Goal: Check status

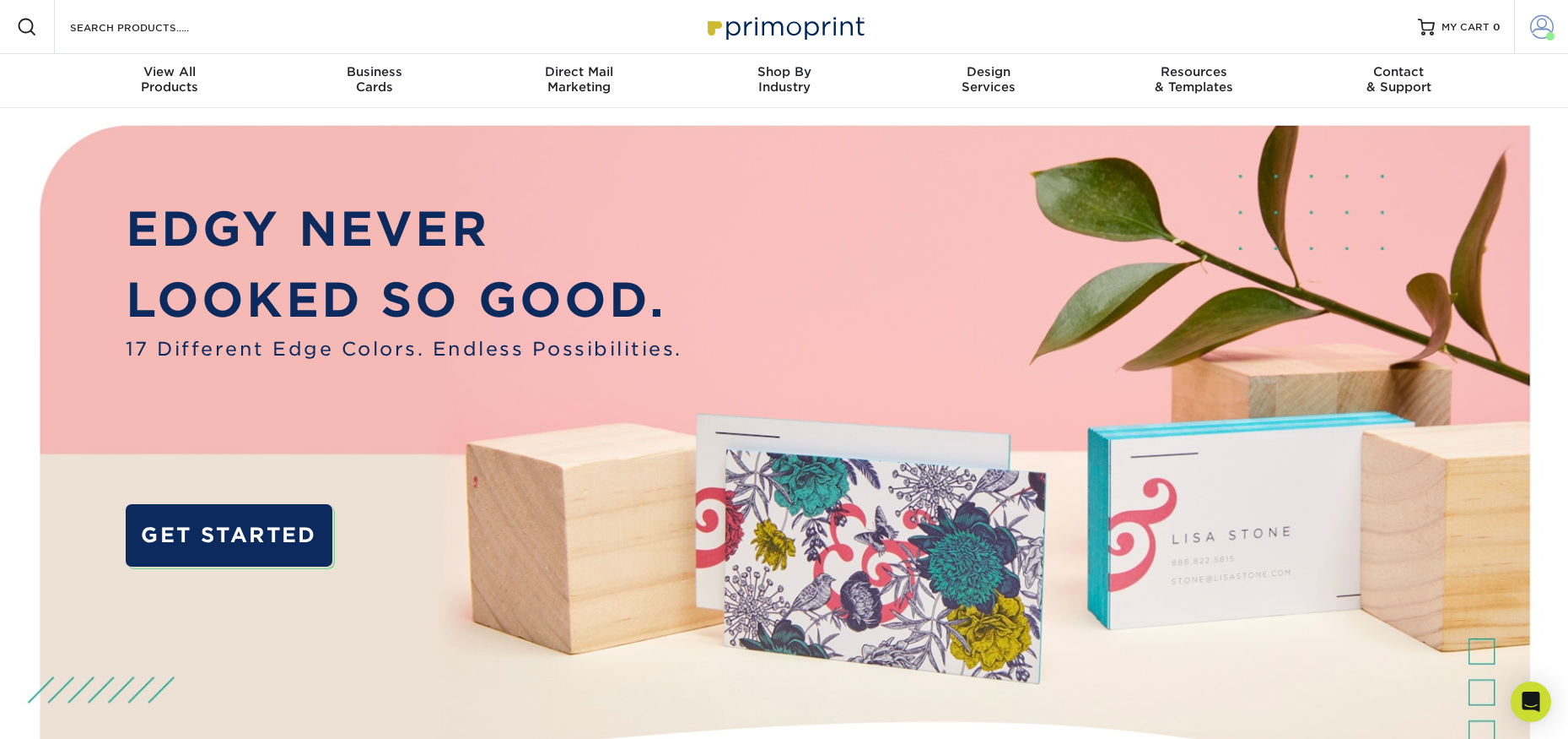
click at [1535, 26] on span at bounding box center [1542, 27] width 24 height 24
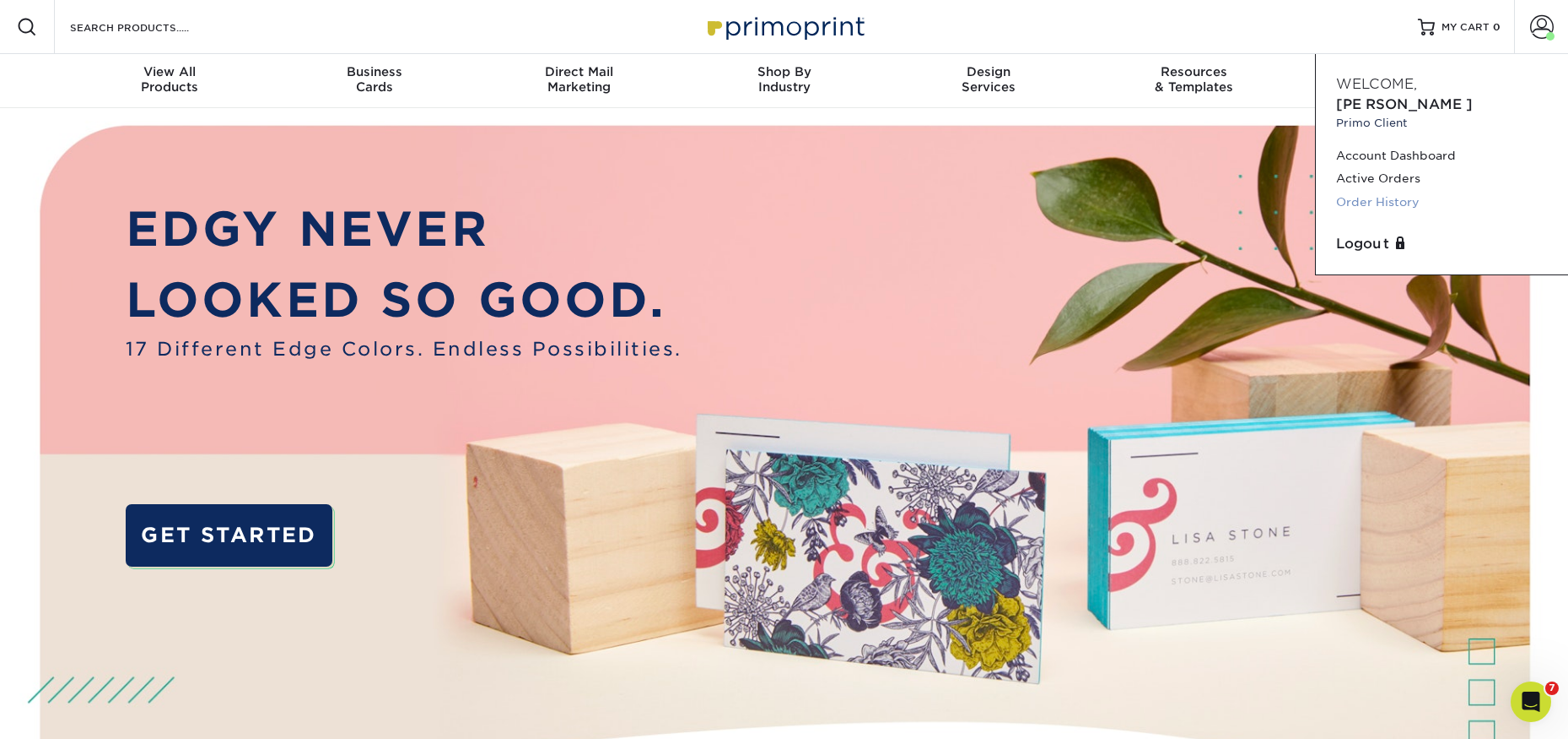
click at [1393, 191] on link "Order History" at bounding box center [1442, 202] width 212 height 23
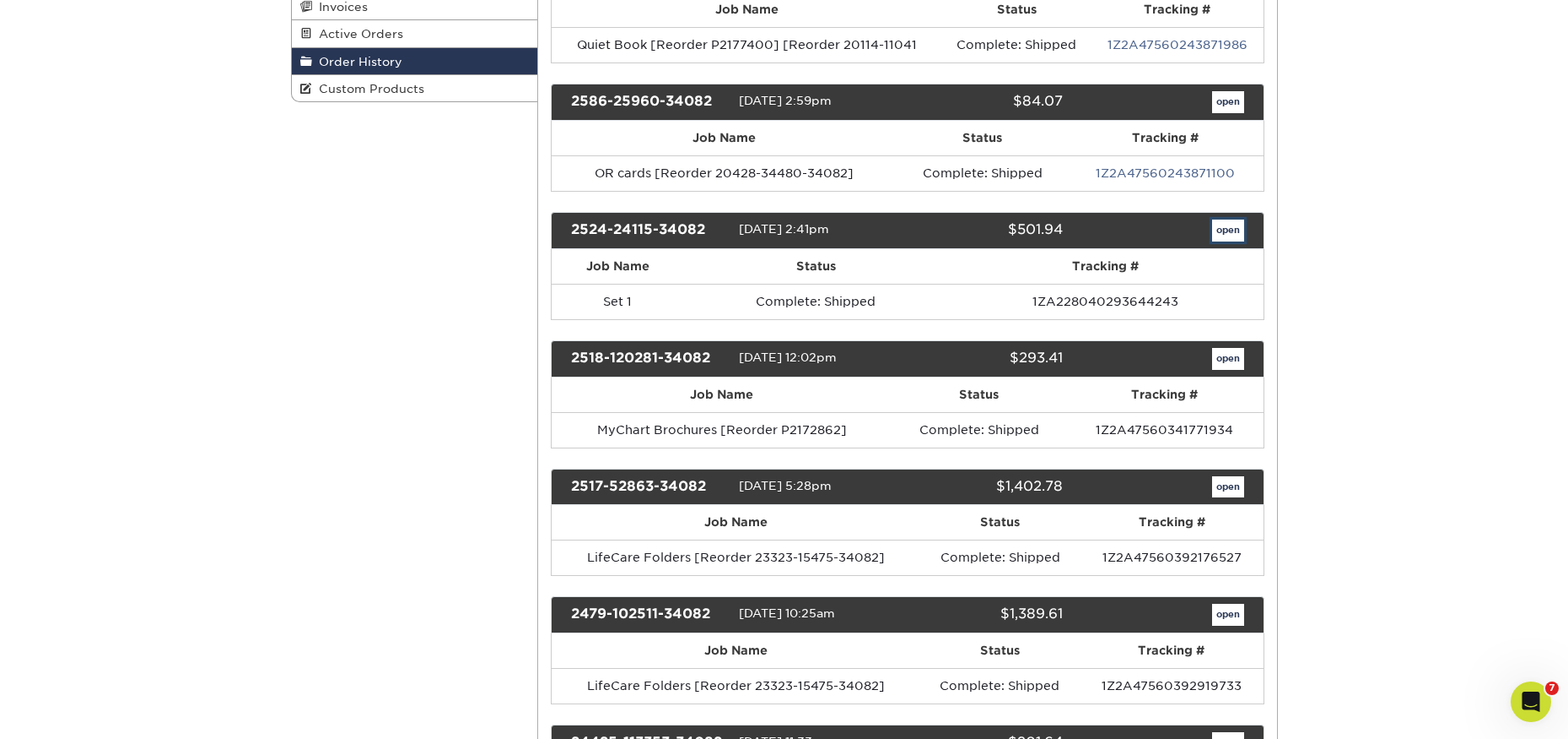
click at [1226, 227] on link "open" at bounding box center [1228, 230] width 32 height 22
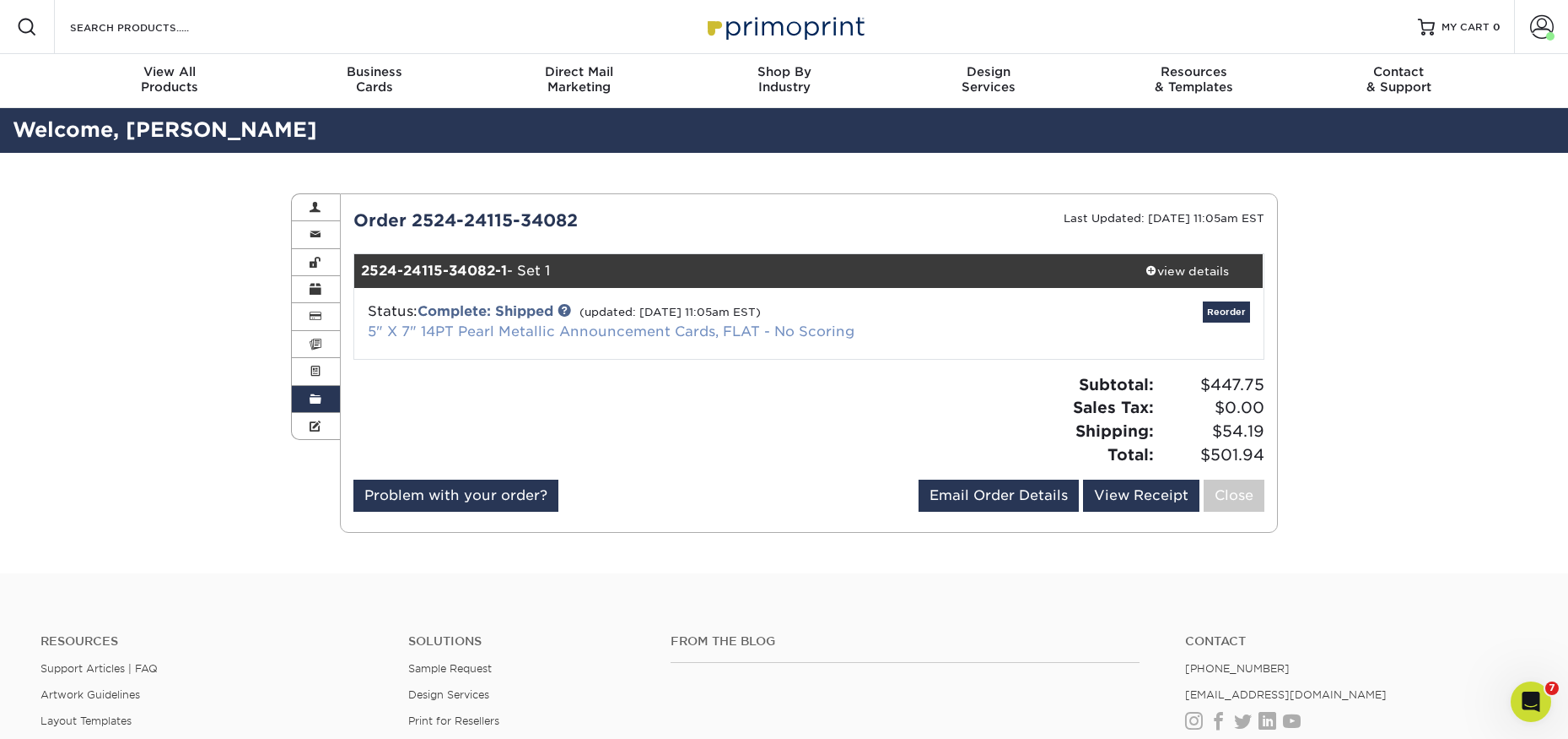
click at [540, 325] on link "5" X 7" 14PT Pearl Metallic Announcement Cards, FLAT - No Scoring" at bounding box center [611, 331] width 487 height 16
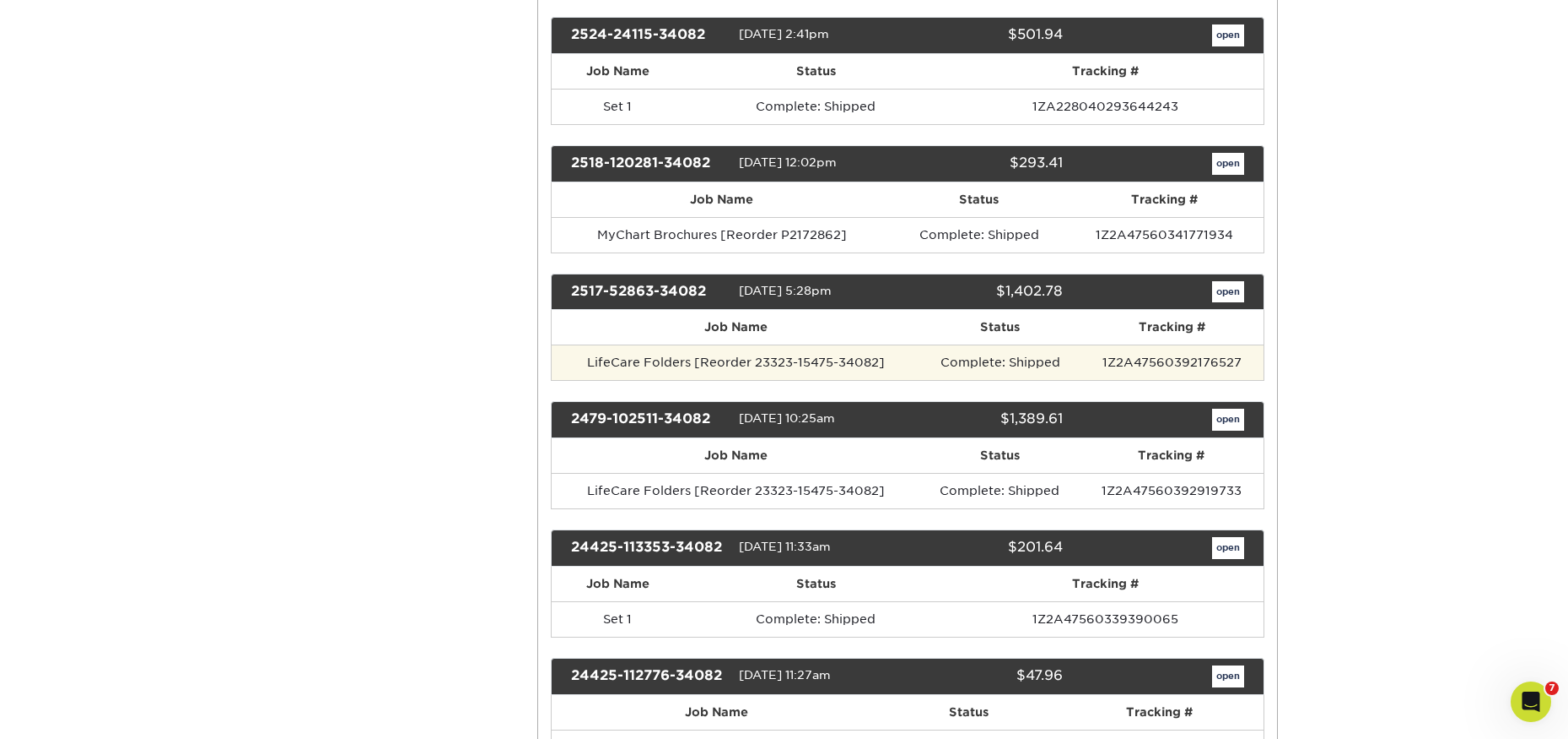
scroll to position [422, 0]
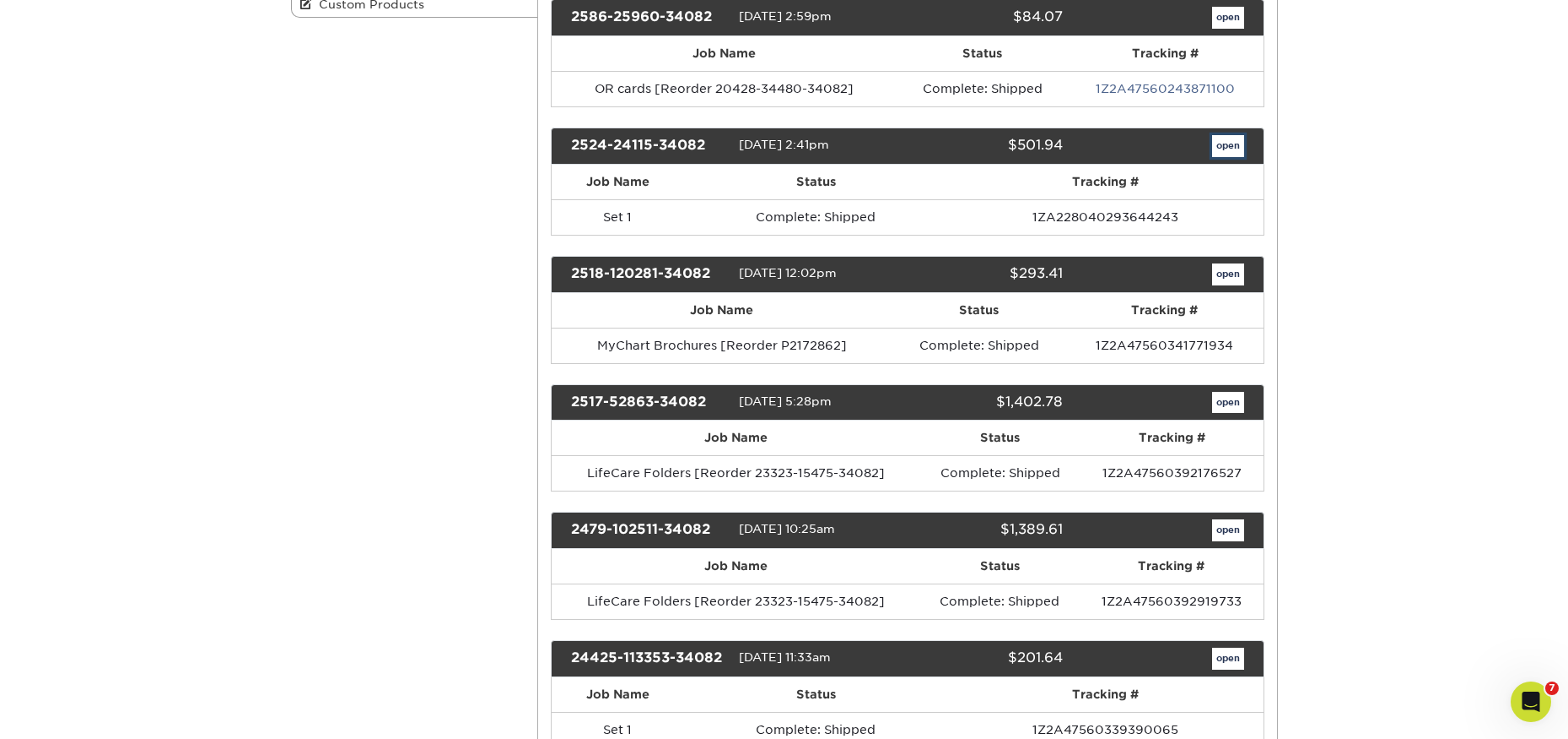
click at [1224, 135] on link "open" at bounding box center [1228, 146] width 32 height 22
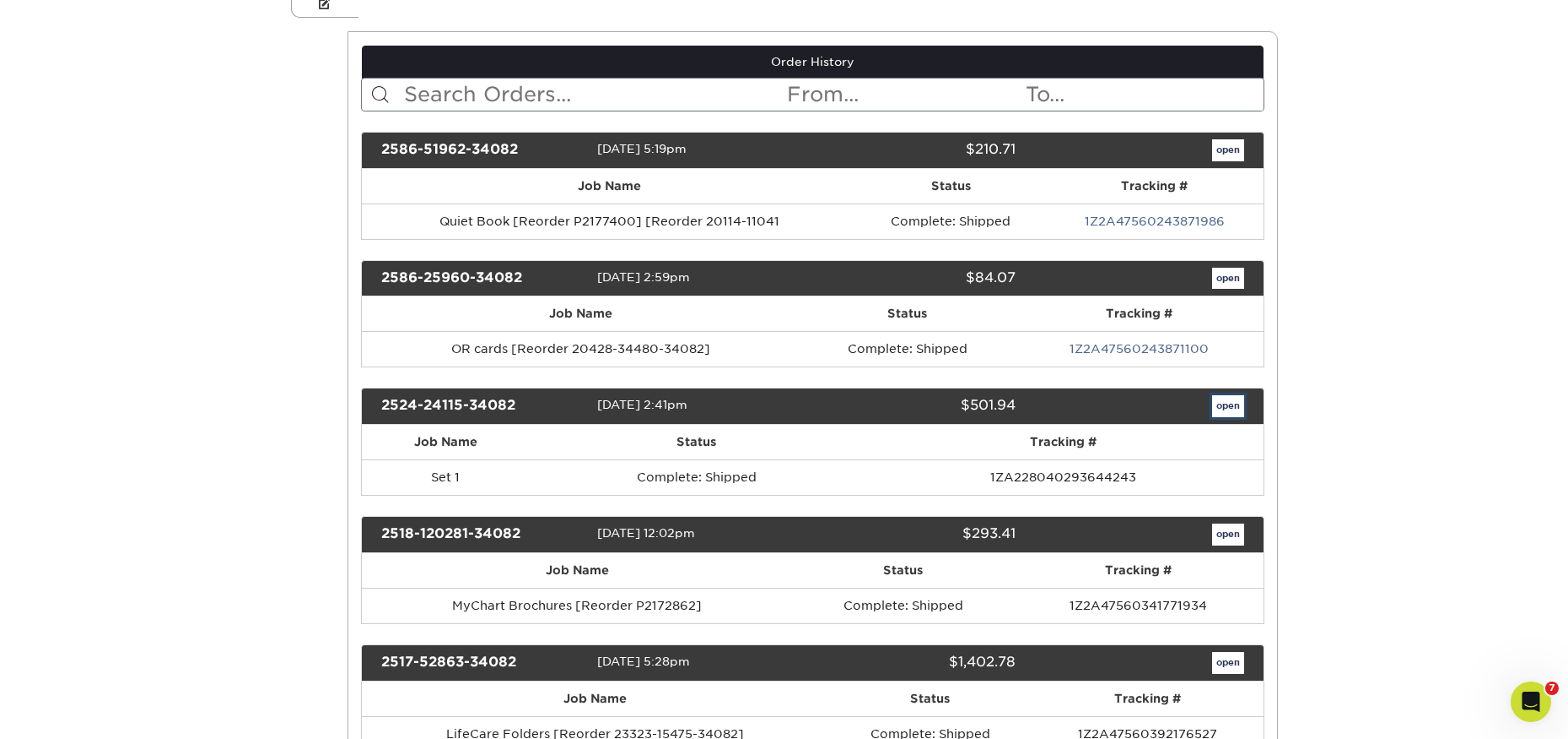
scroll to position [0, 0]
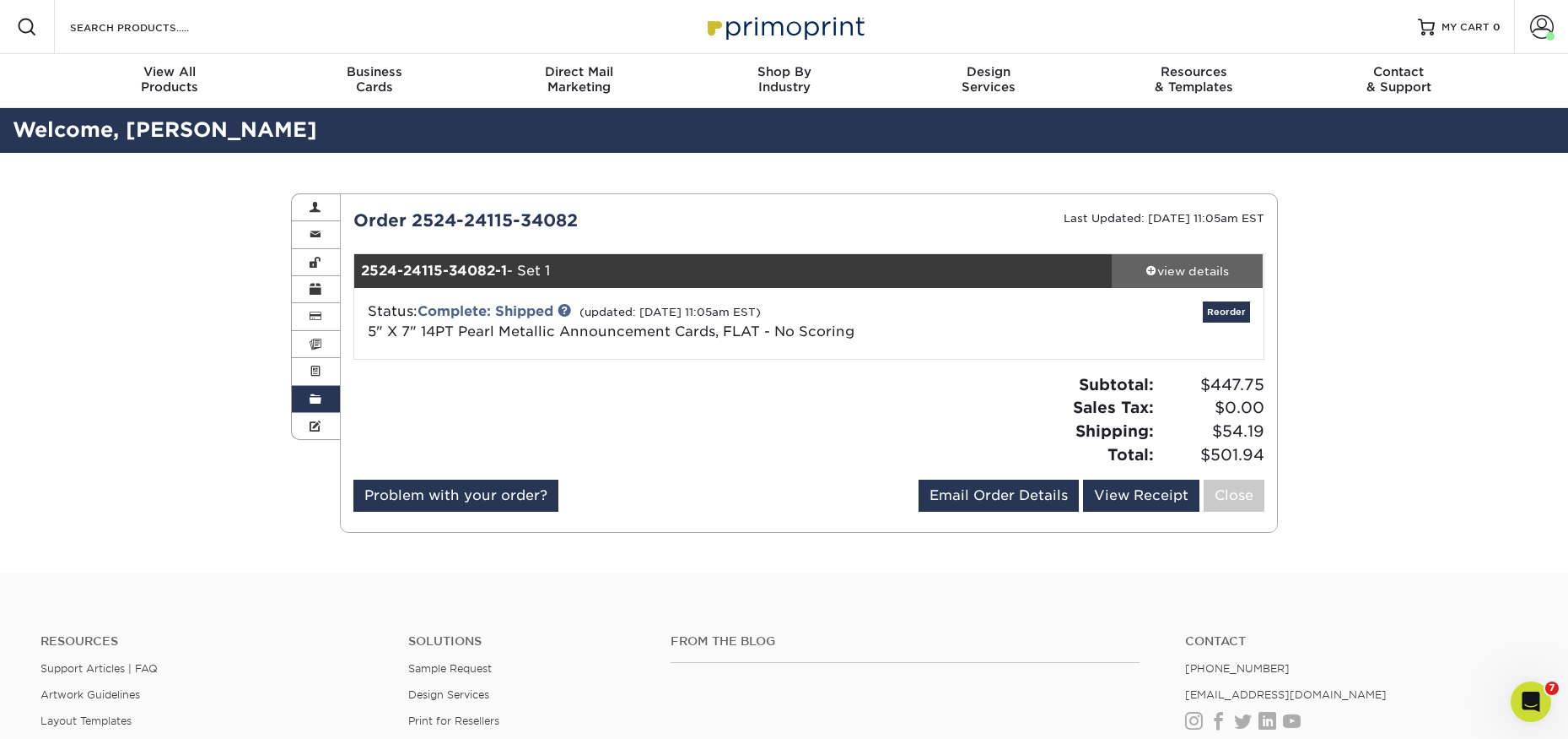
click at [1195, 266] on div "view details" at bounding box center [1188, 271] width 152 height 17
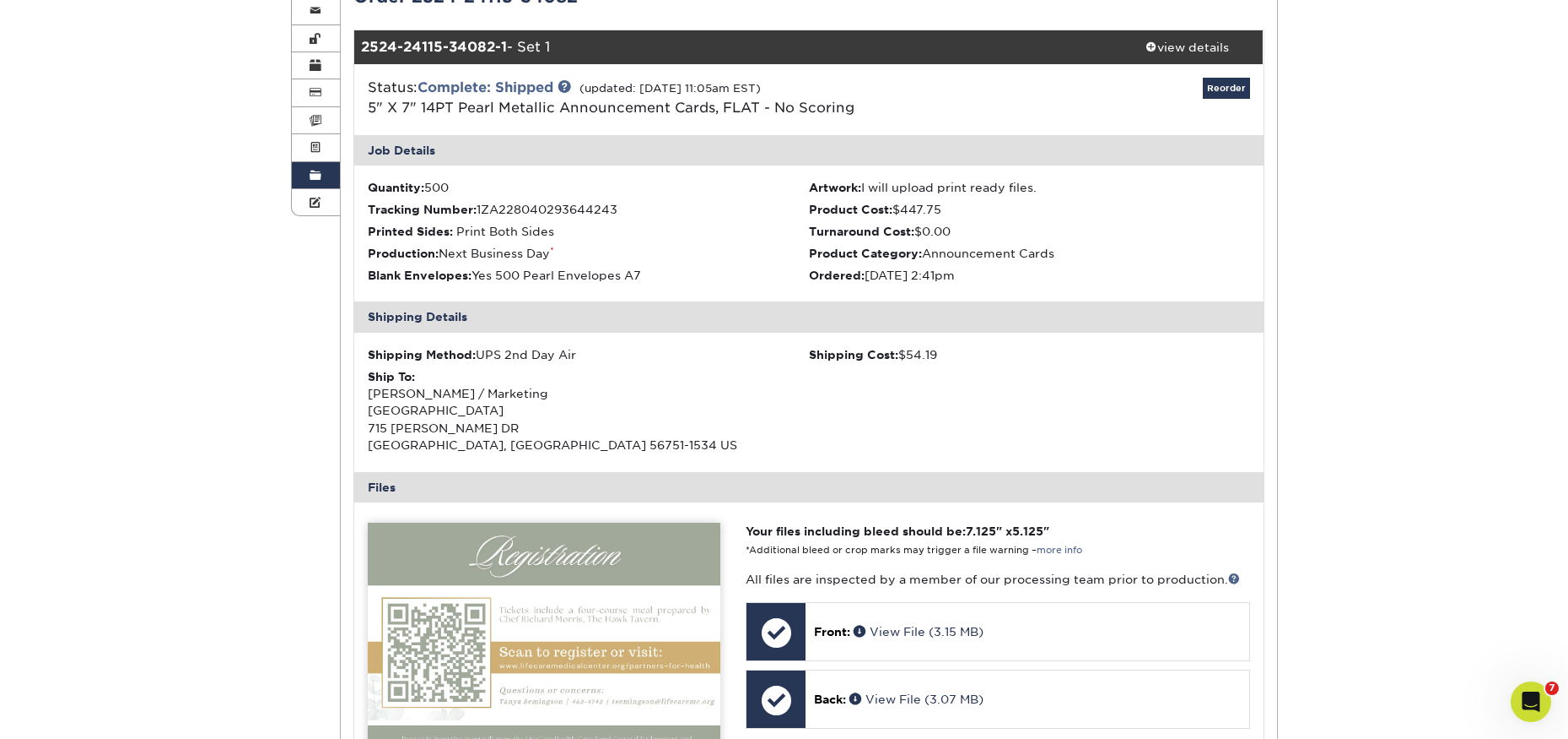
scroll to position [507, 0]
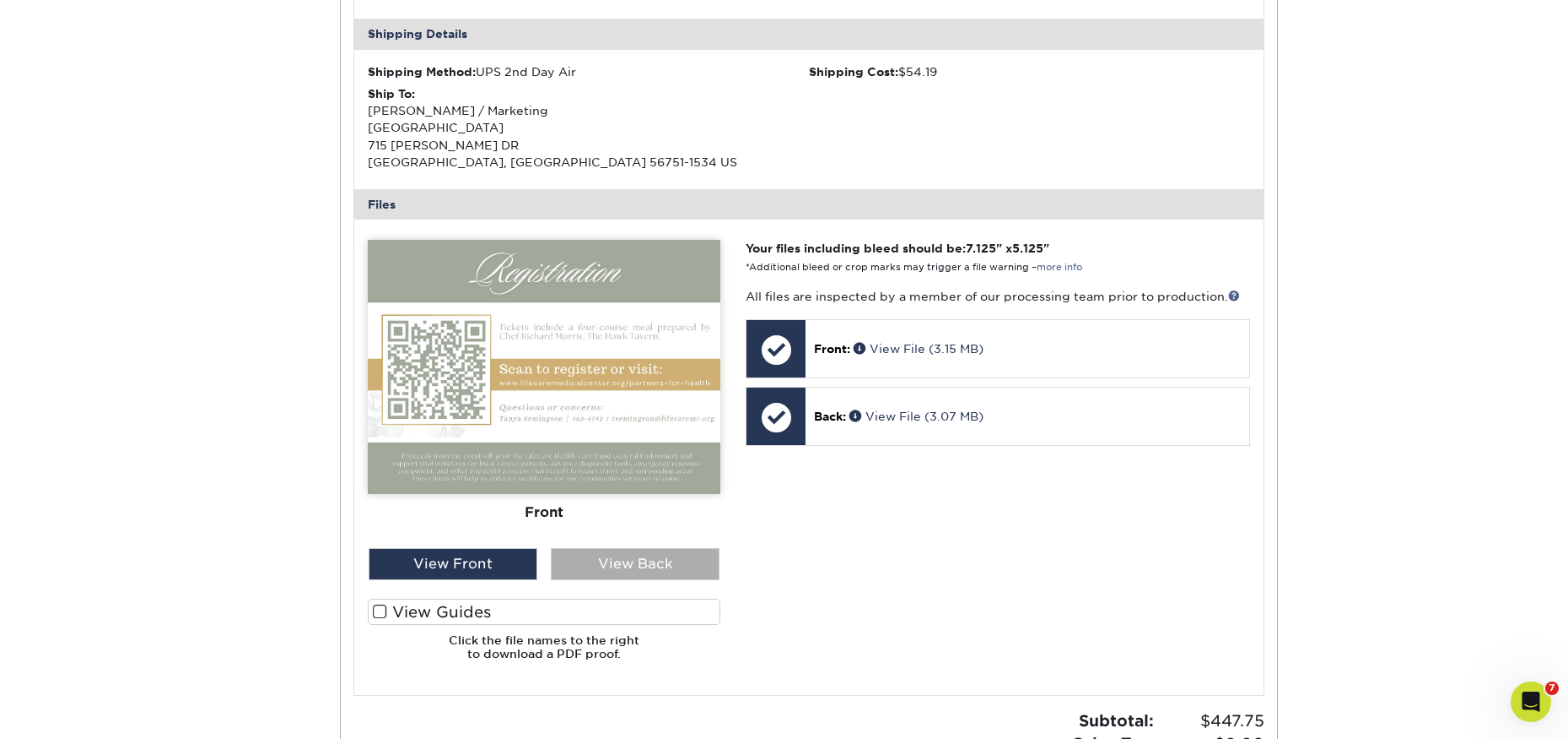
click at [628, 569] on div "View Back" at bounding box center [635, 564] width 169 height 32
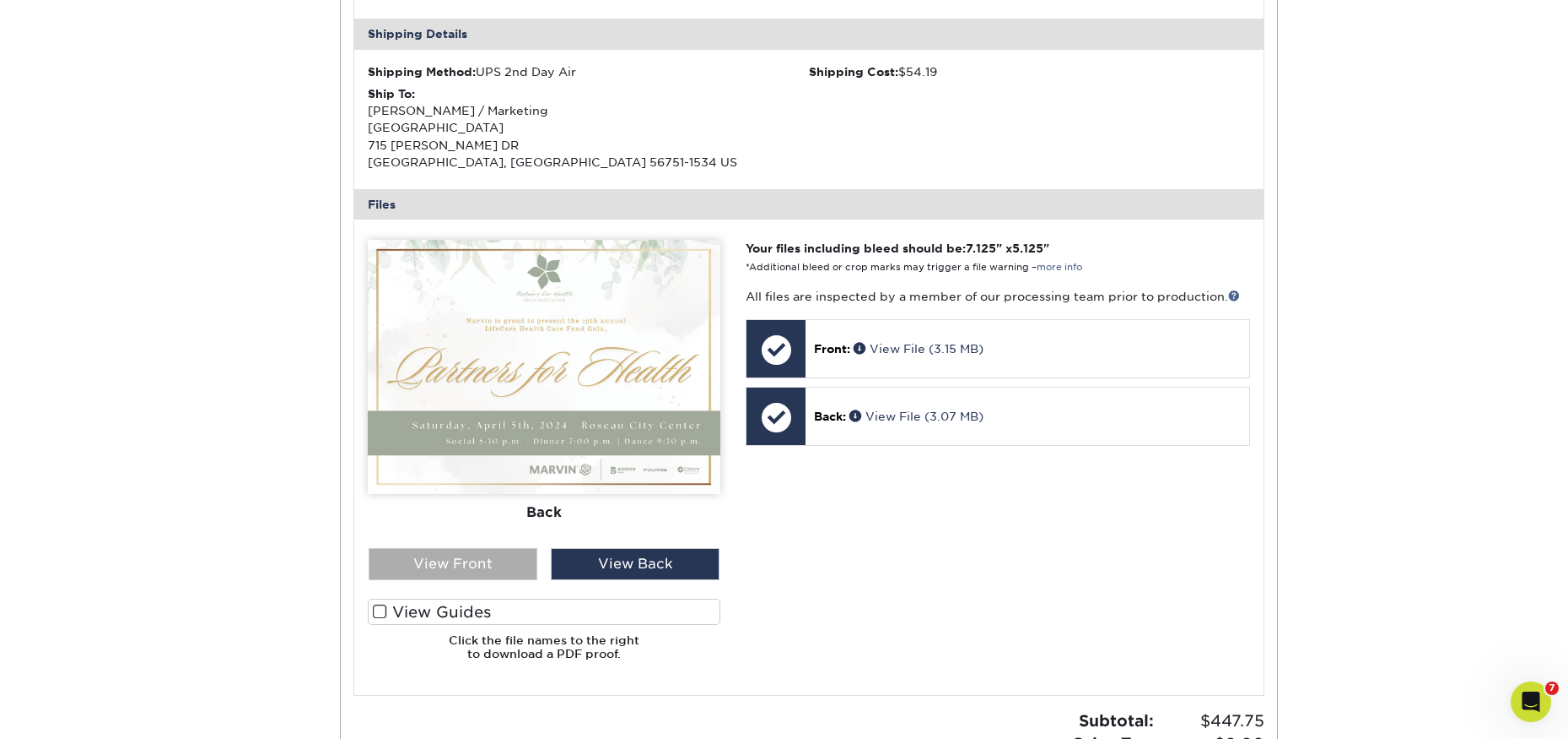
click at [488, 565] on div "View Front" at bounding box center [453, 564] width 169 height 32
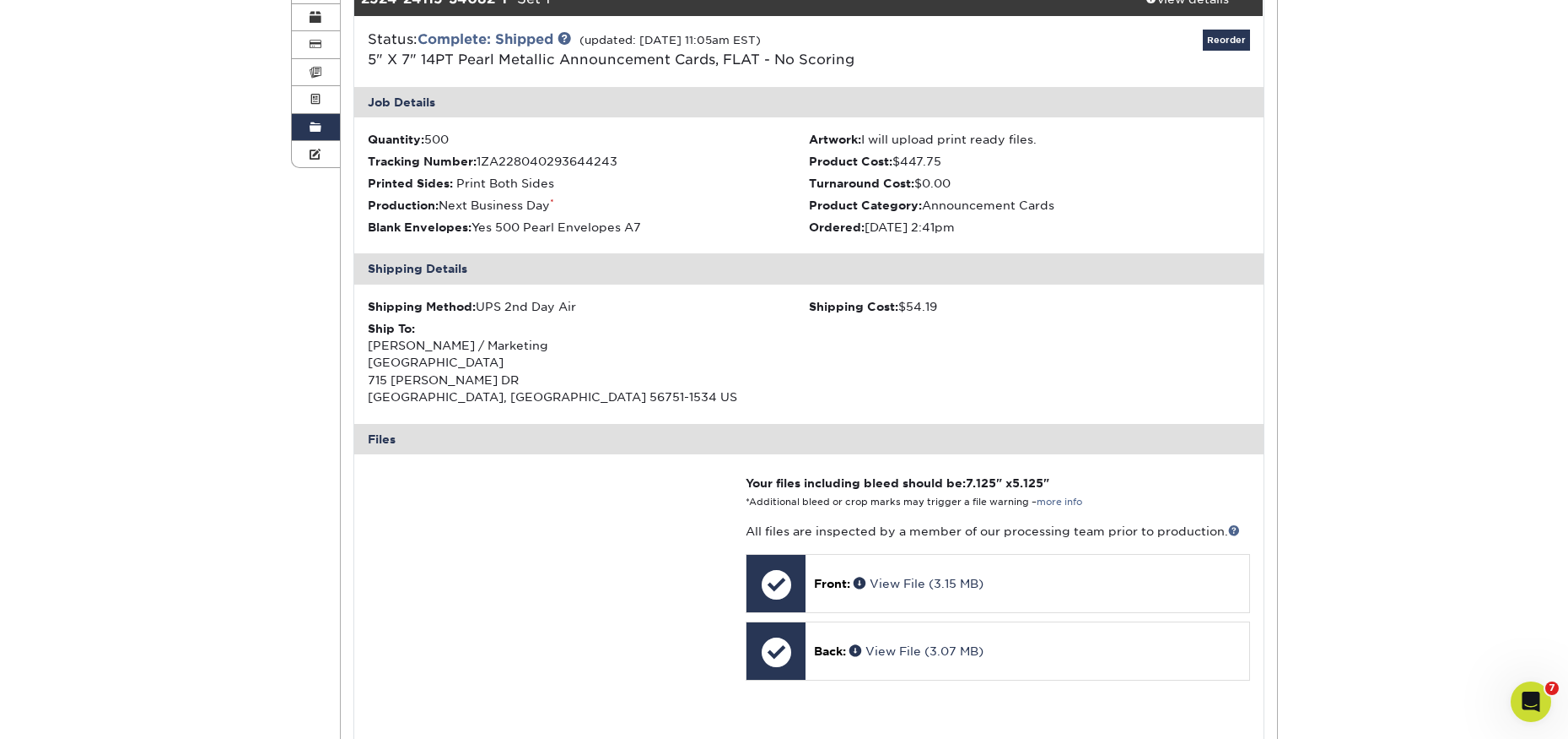
scroll to position [0, 0]
